Goal: Check status: Check status

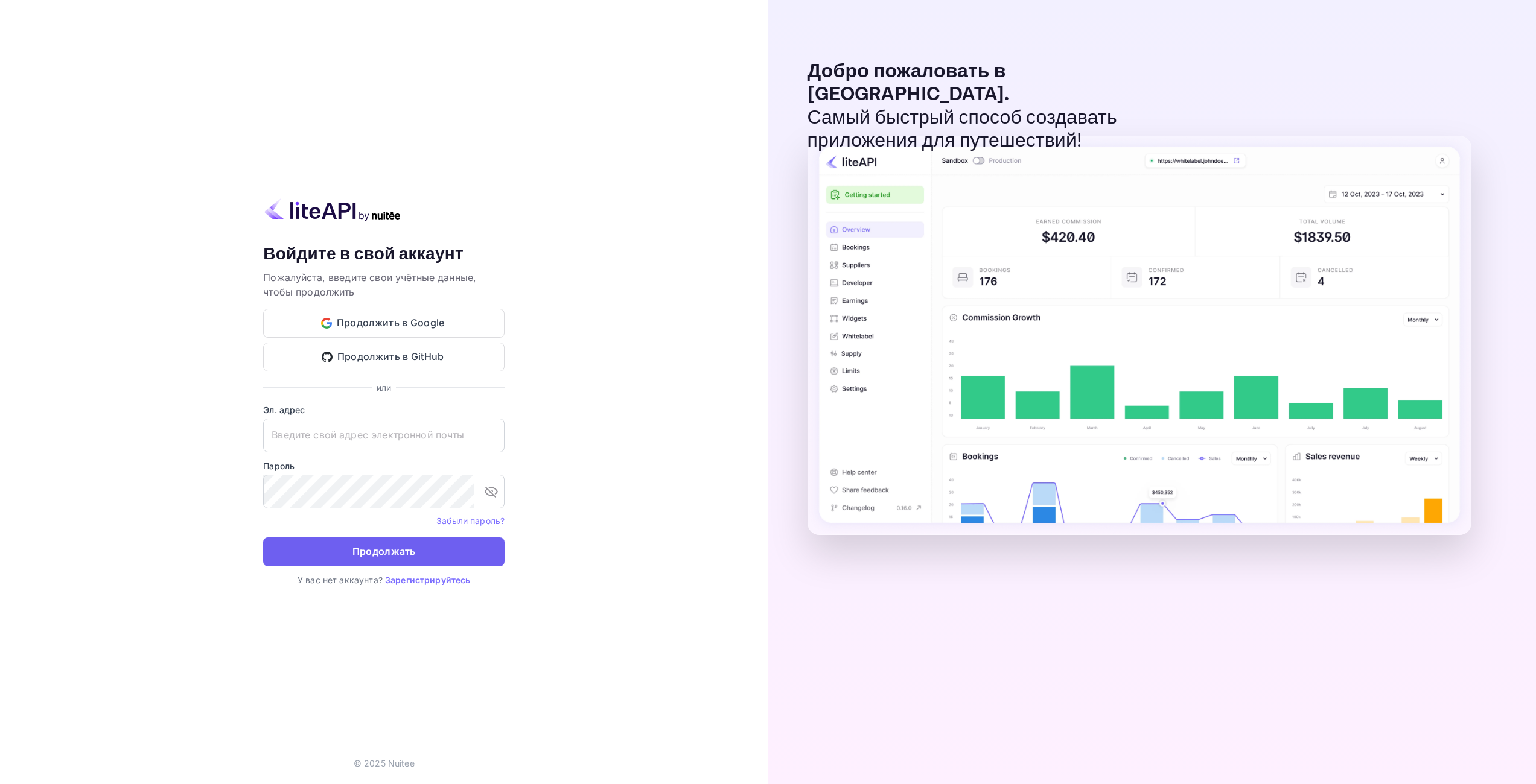
type input "[EMAIL_ADDRESS][DOMAIN_NAME]"
click at [409, 548] on ya-tr-span "Продолжать" at bounding box center [384, 552] width 64 height 16
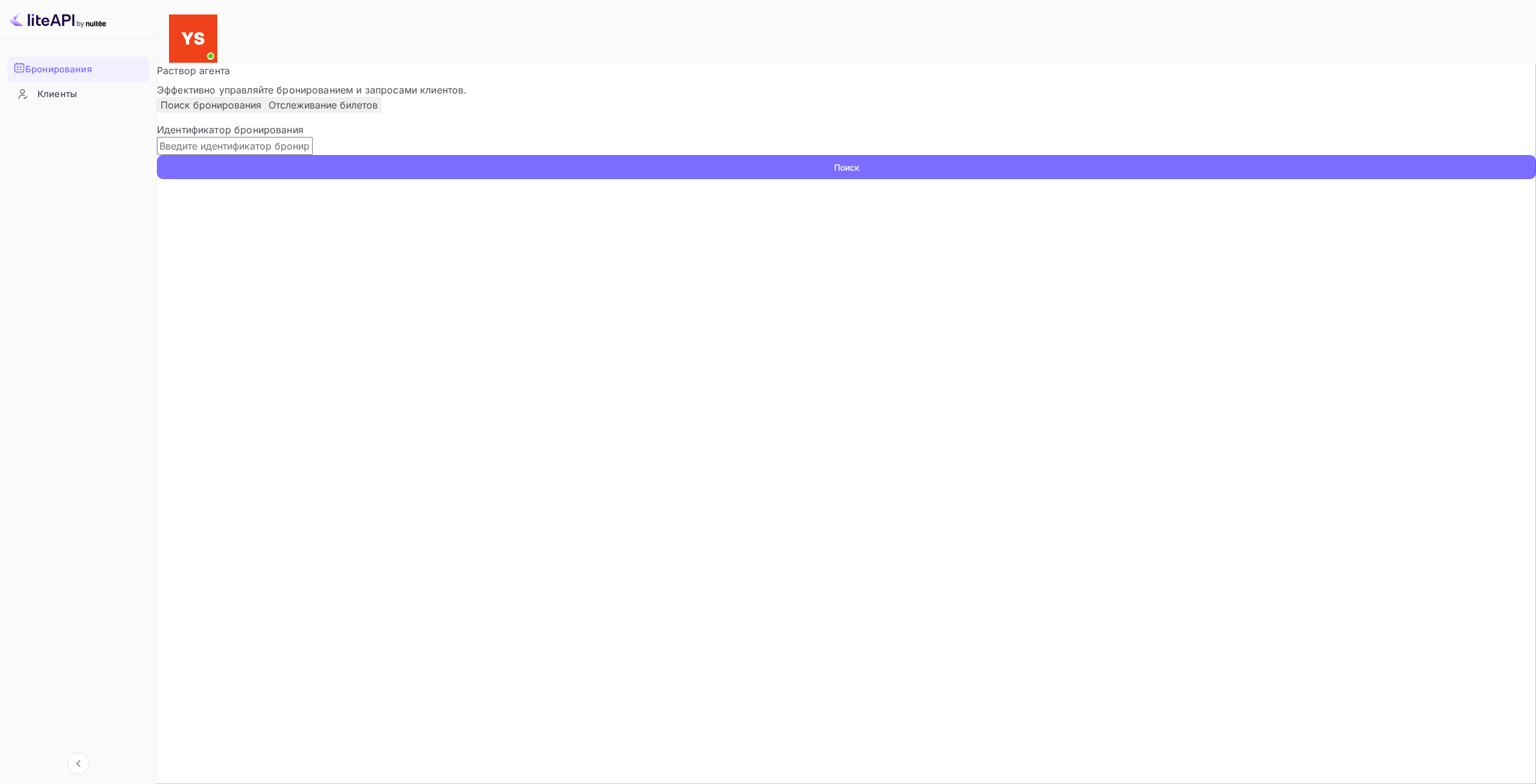
click at [332, 179] on div "Идентификатор бронирования ​ Поиск" at bounding box center [846, 151] width 1379 height 57
click at [312, 155] on input "text" at bounding box center [234, 145] width 156 height 18
paste input "9655835"
type input "9655835"
click at [834, 174] on ya-tr-span "Поиск" at bounding box center [847, 168] width 25 height 13
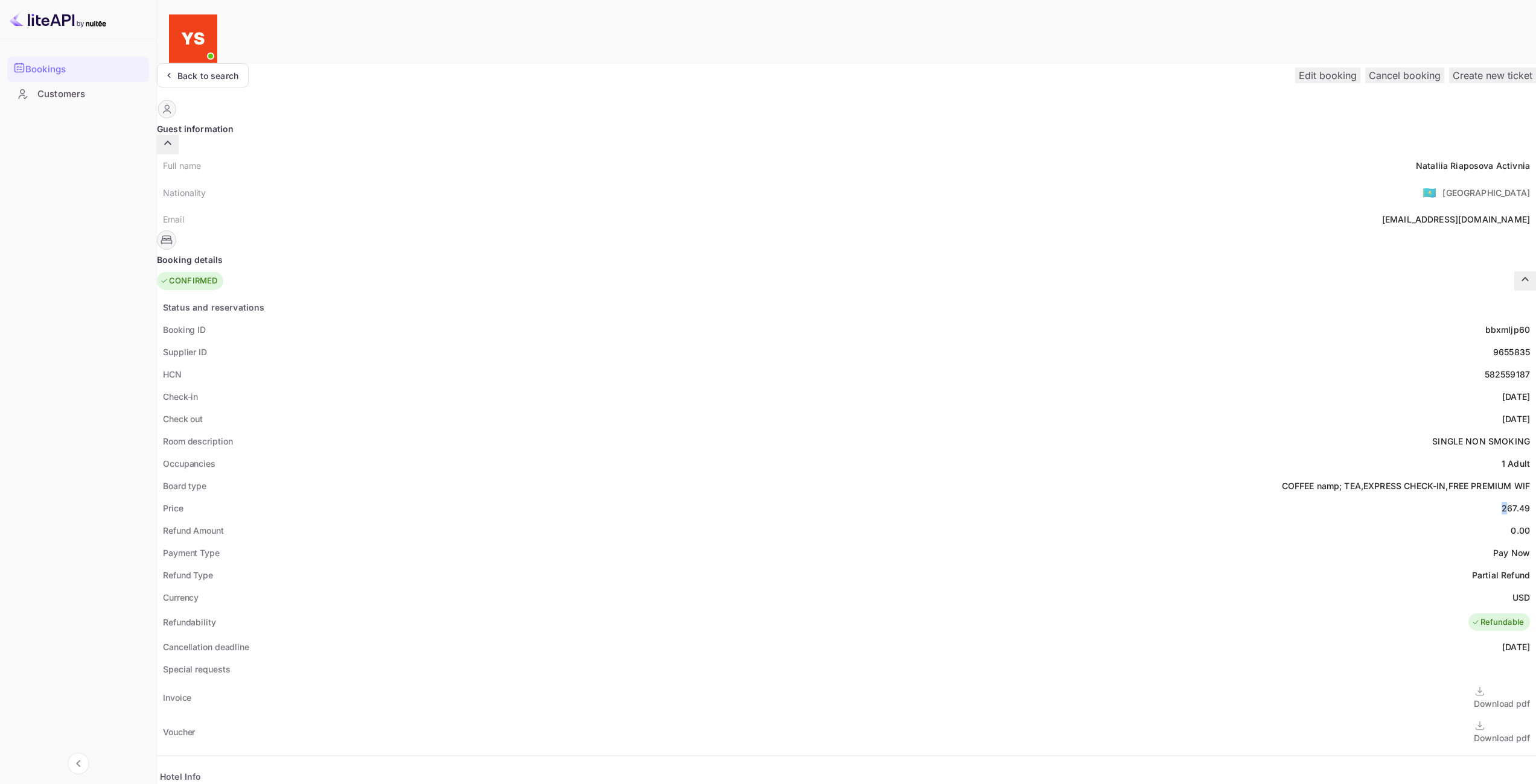
click at [1501, 502] on div "267.49" at bounding box center [1515, 508] width 28 height 13
click at [716, 341] on div "Supplier ID 9655835" at bounding box center [846, 351] width 1379 height 22
click at [175, 136] on icon "button" at bounding box center [168, 143] width 14 height 14
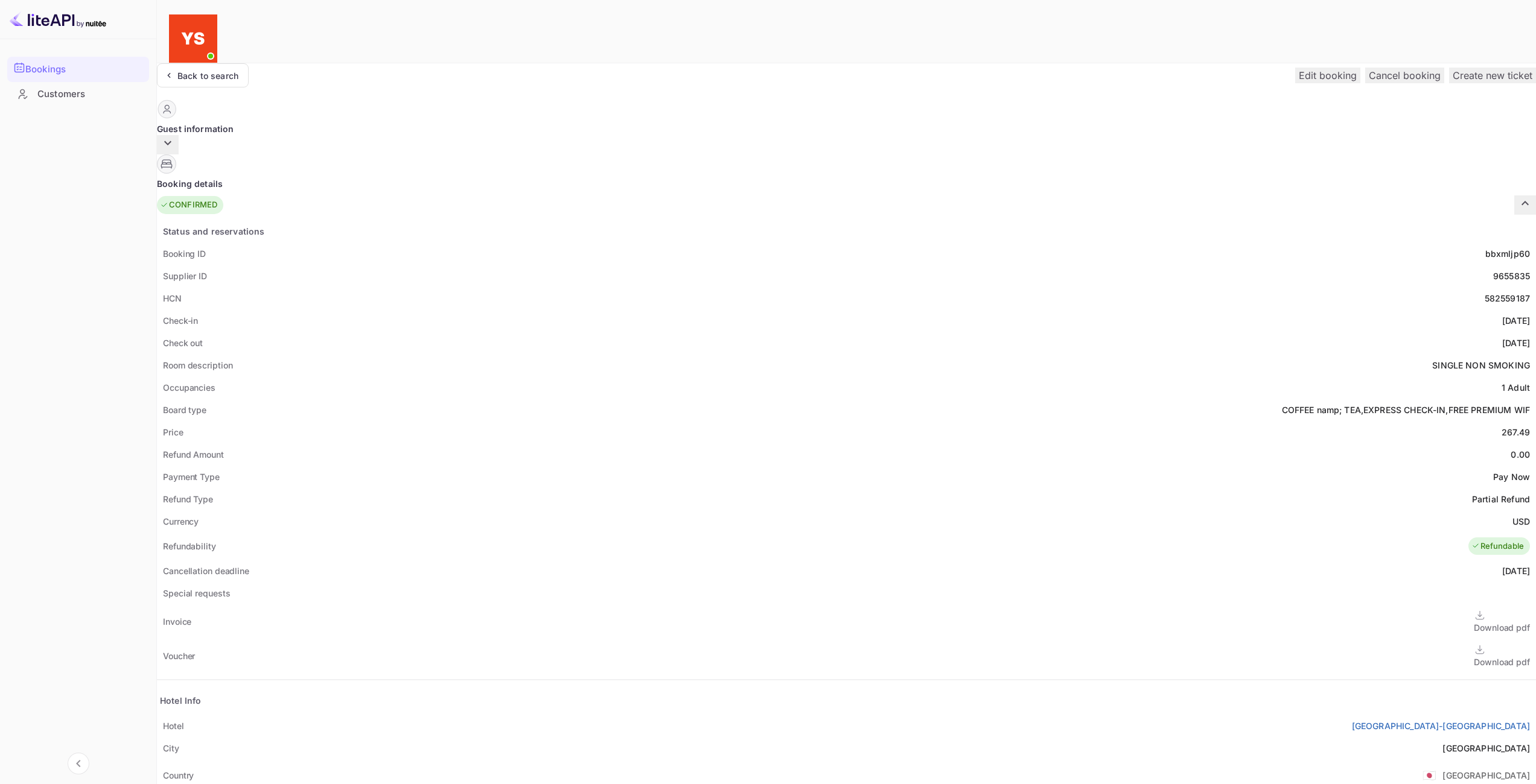
click at [175, 136] on icon "button" at bounding box center [168, 143] width 14 height 14
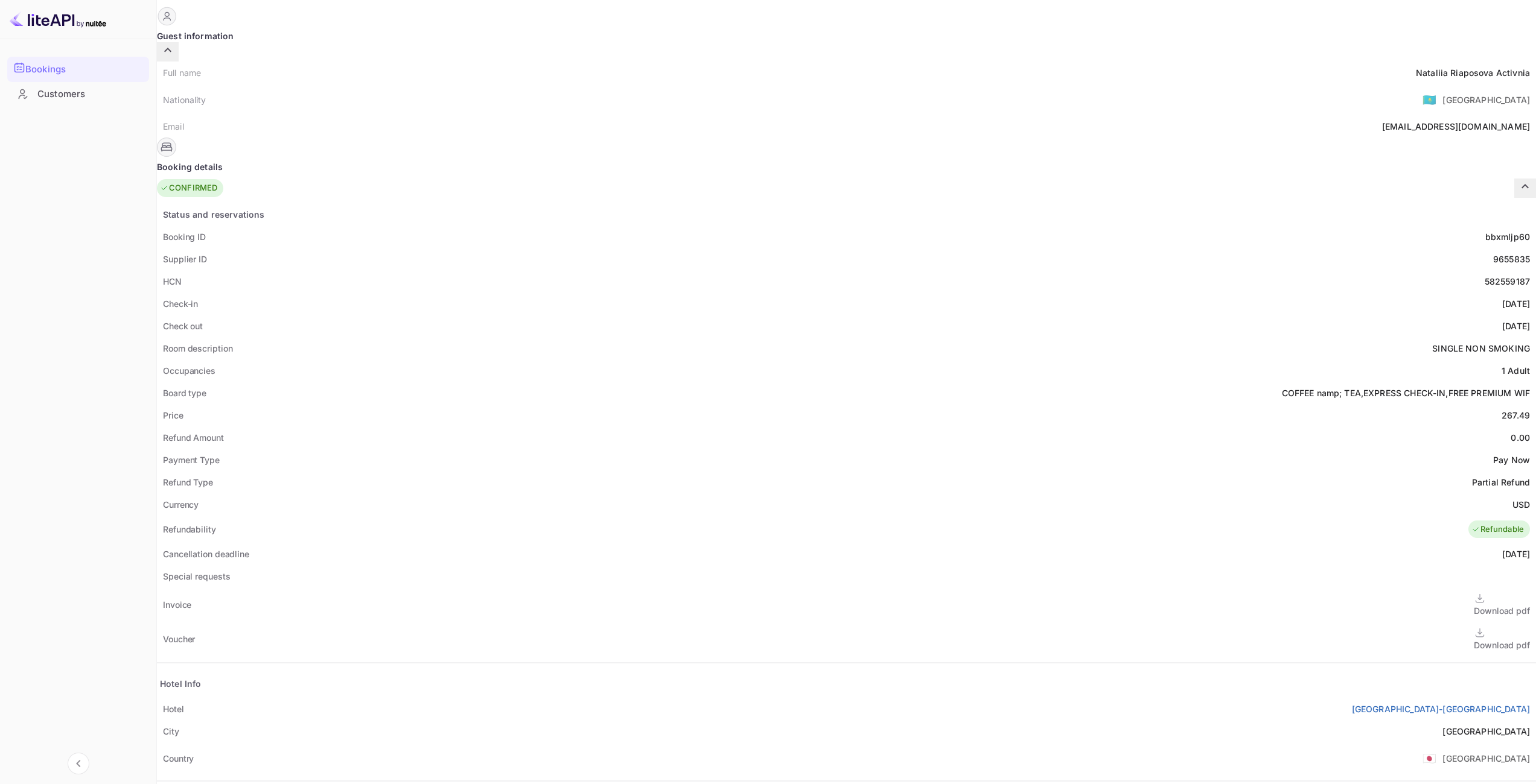
scroll to position [188, 0]
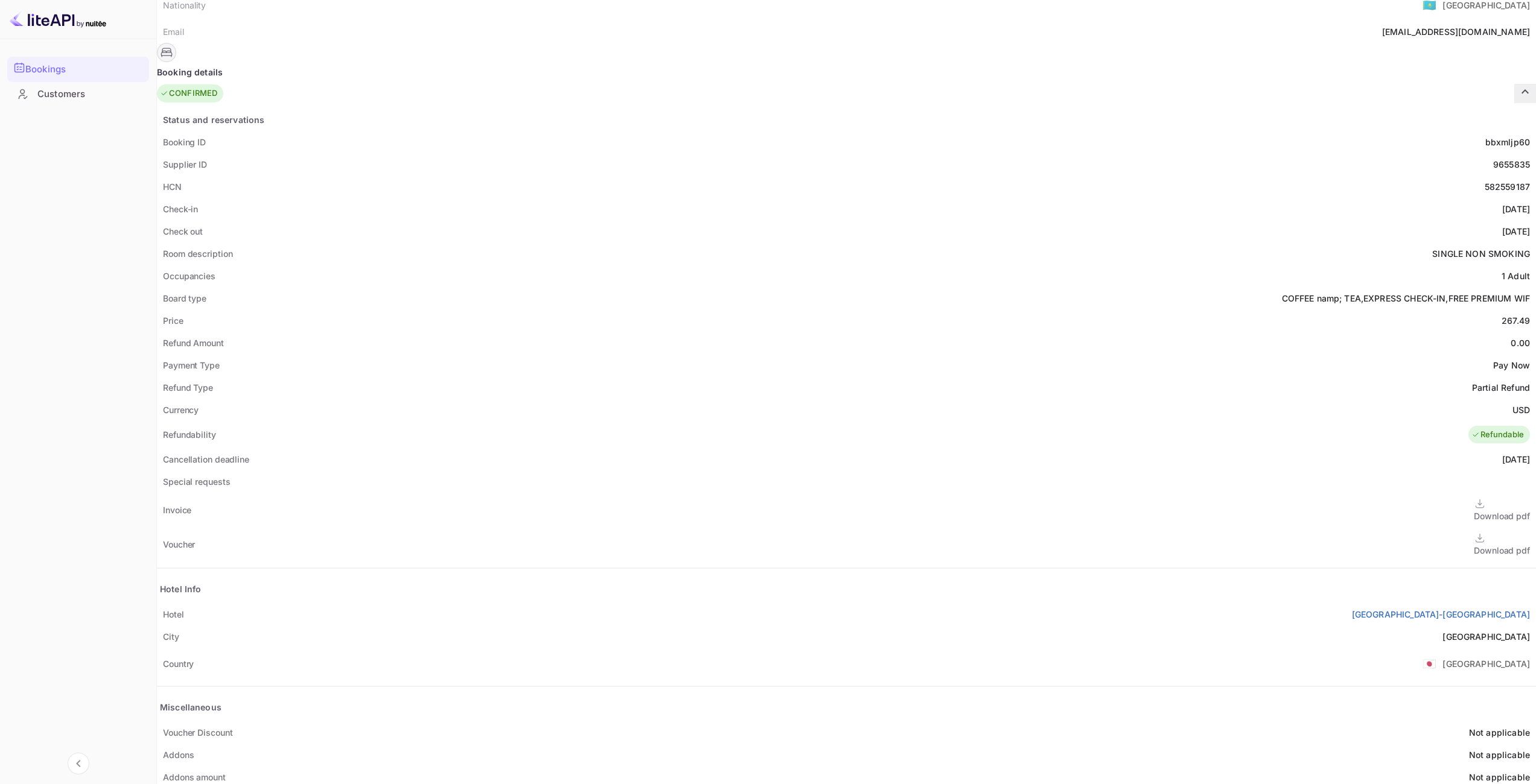
click at [1474, 532] on div "Download pdf" at bounding box center [1501, 544] width 56 height 25
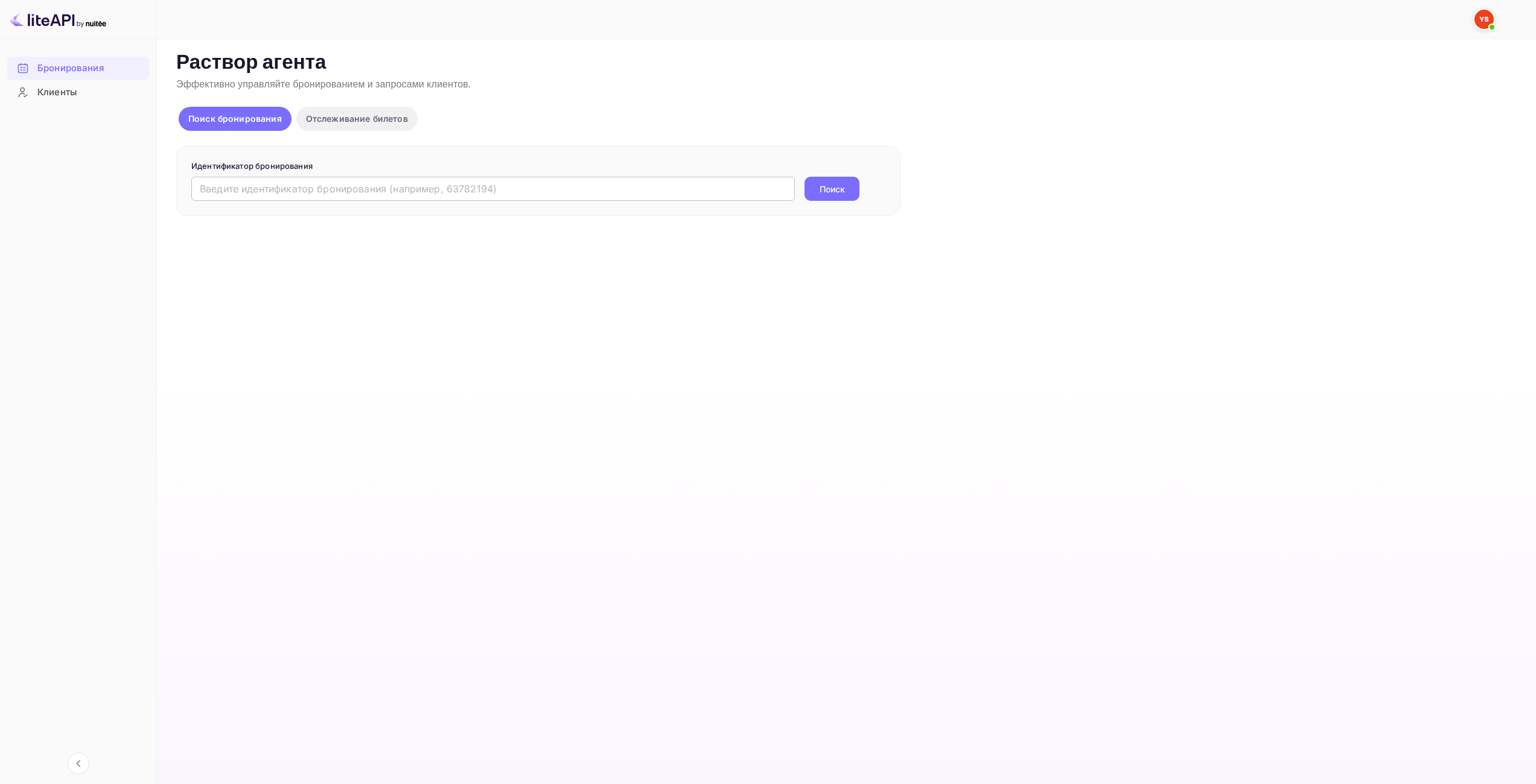
click at [634, 190] on input "text" at bounding box center [493, 189] width 604 height 24
paste input "9770382"
type input "9770382"
click at [851, 189] on button "Поиск" at bounding box center [832, 189] width 55 height 24
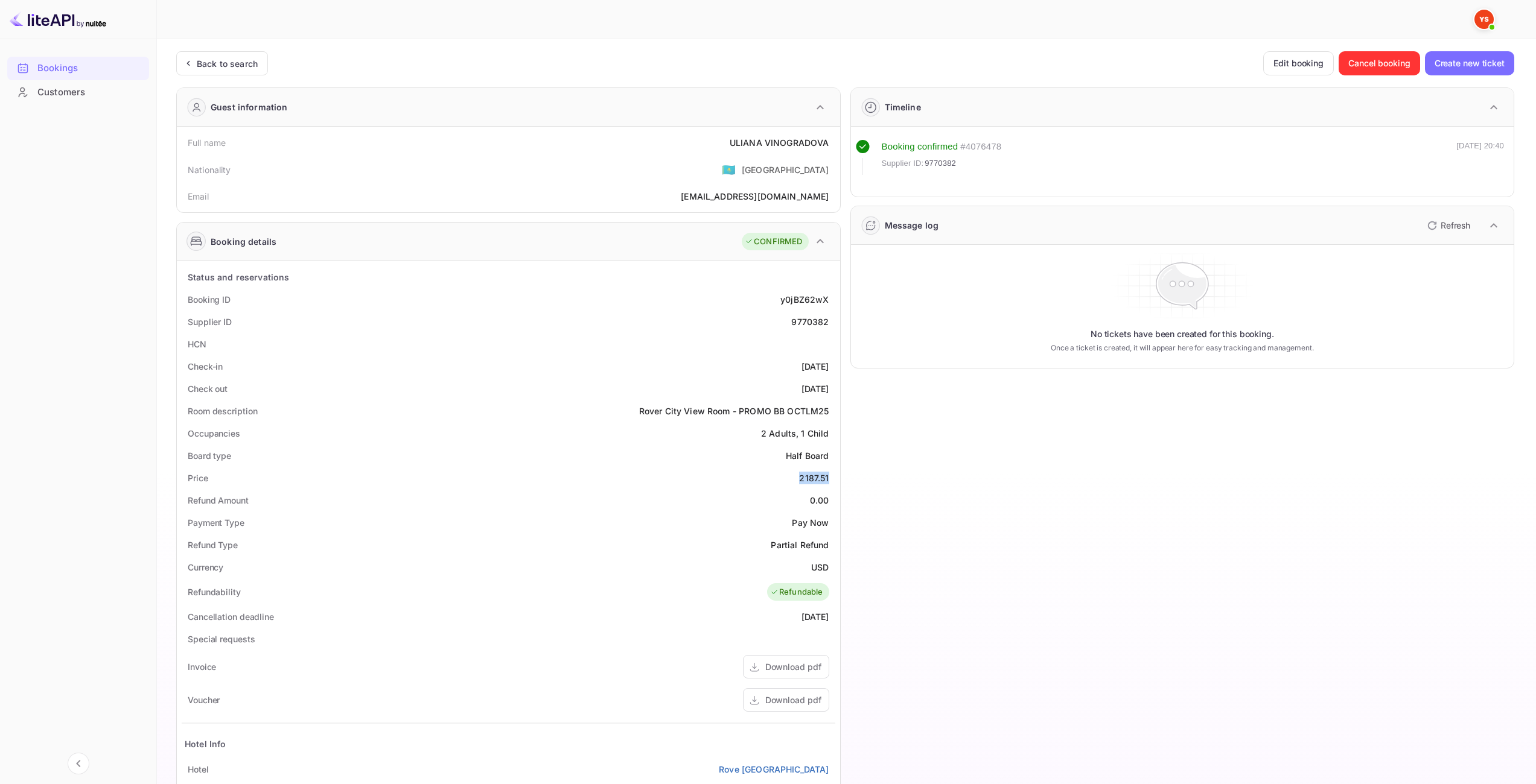
drag, startPoint x: 801, startPoint y: 478, endPoint x: 828, endPoint y: 472, distance: 27.7
click at [828, 472] on div "2187.51" at bounding box center [813, 478] width 30 height 13
copy div "2187.51"
drag, startPoint x: 812, startPoint y: 566, endPoint x: 827, endPoint y: 565, distance: 15.0
click at [827, 565] on ya-tr-span "USD" at bounding box center [820, 567] width 18 height 10
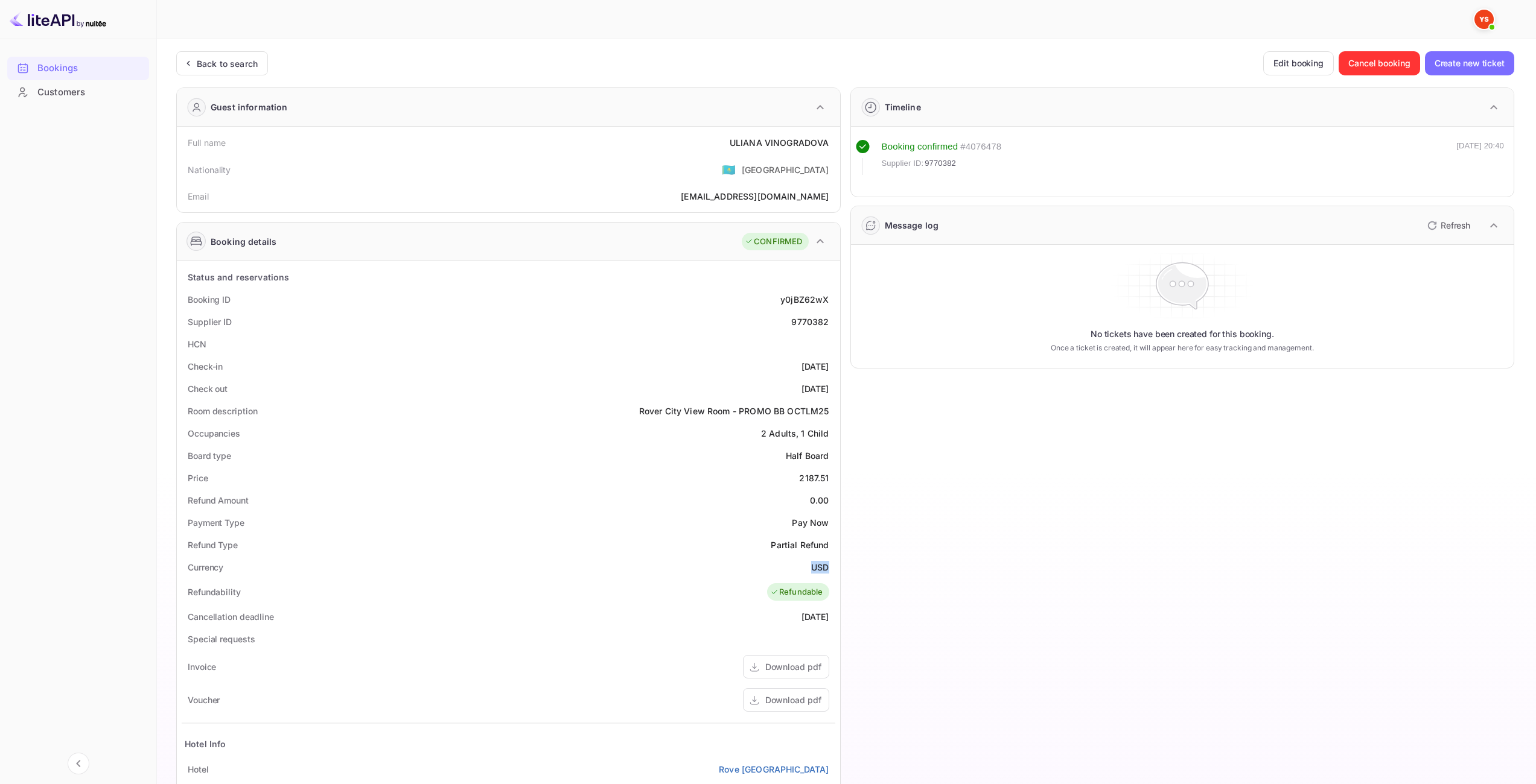
copy ya-tr-span "USD"
drag, startPoint x: 725, startPoint y: 140, endPoint x: 828, endPoint y: 138, distance: 103.0
click at [828, 138] on div "Full name ULIANA VINOGRADOVA" at bounding box center [508, 142] width 653 height 22
copy div "ULIANA VINOGRADOVA"
